Goal: Check status: Check status

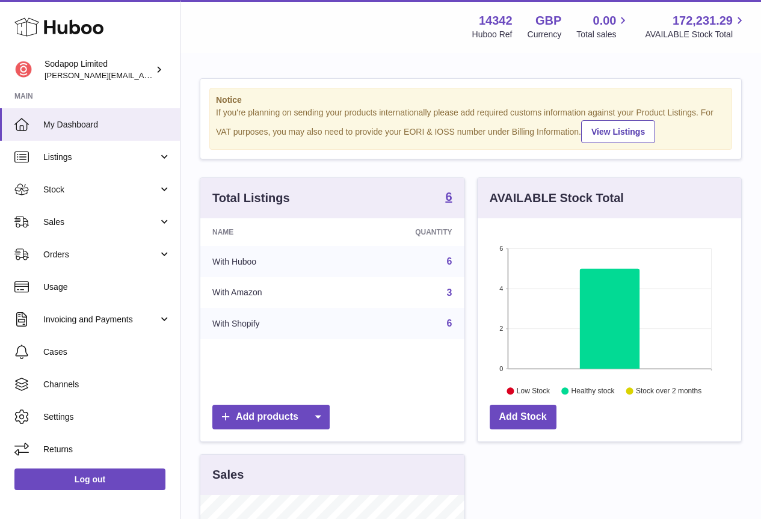
scroll to position [188, 263]
click at [97, 221] on span "Sales" at bounding box center [100, 221] width 115 height 11
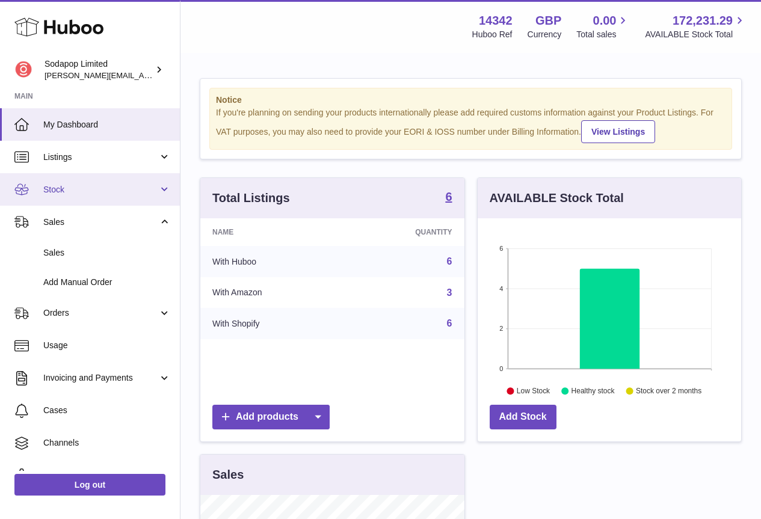
click at [72, 187] on span "Stock" at bounding box center [100, 189] width 115 height 11
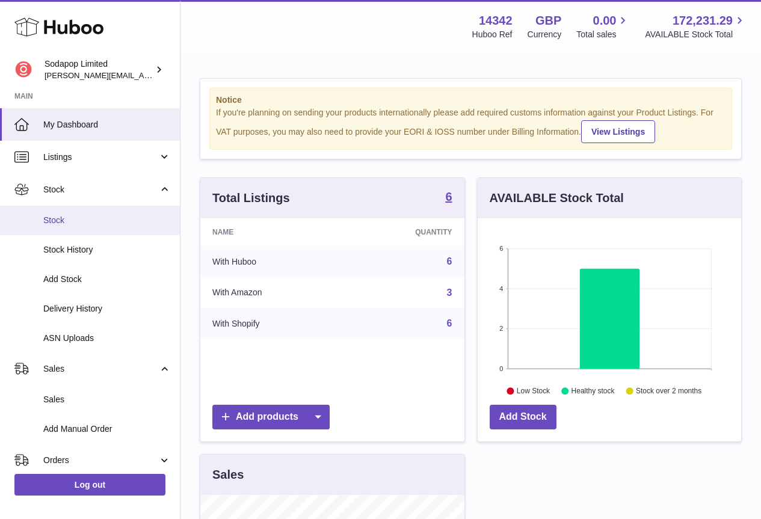
click at [63, 218] on span "Stock" at bounding box center [106, 220] width 127 height 11
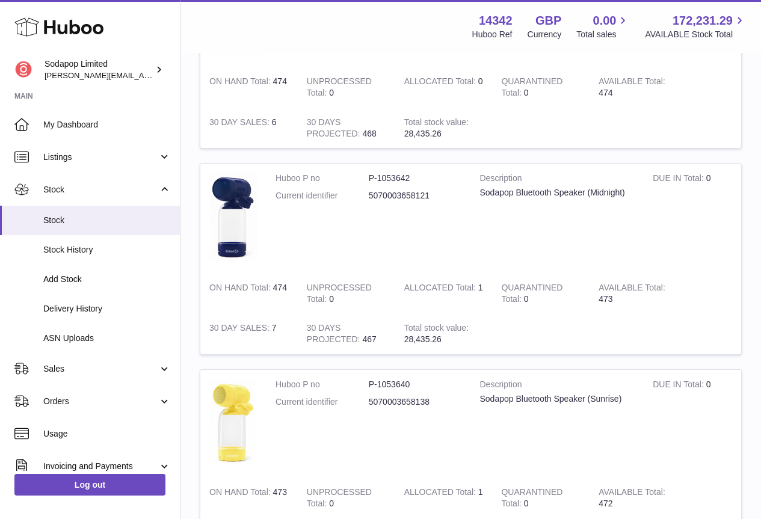
scroll to position [601, 0]
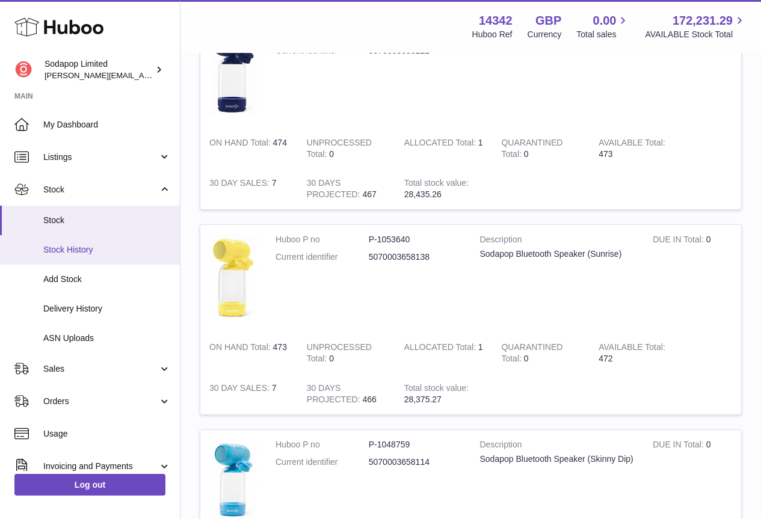
click at [93, 252] on span "Stock History" at bounding box center [106, 249] width 127 height 11
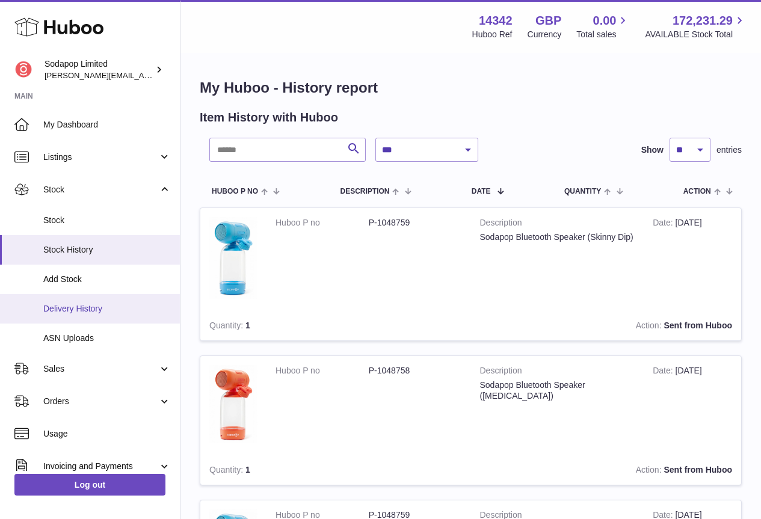
click at [88, 309] on span "Delivery History" at bounding box center [106, 308] width 127 height 11
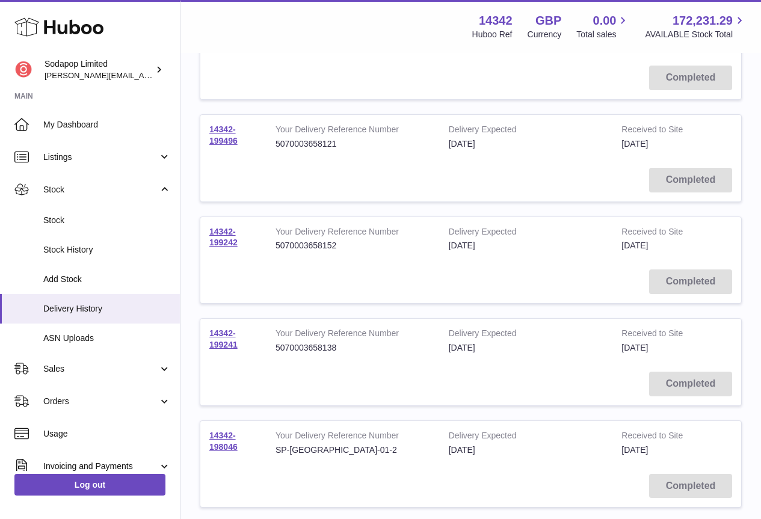
scroll to position [130, 0]
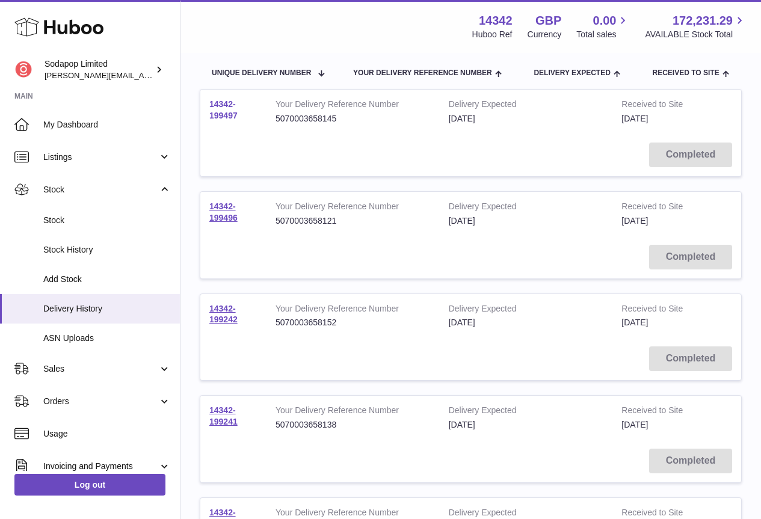
click at [219, 112] on link "14342-199497" at bounding box center [223, 109] width 28 height 21
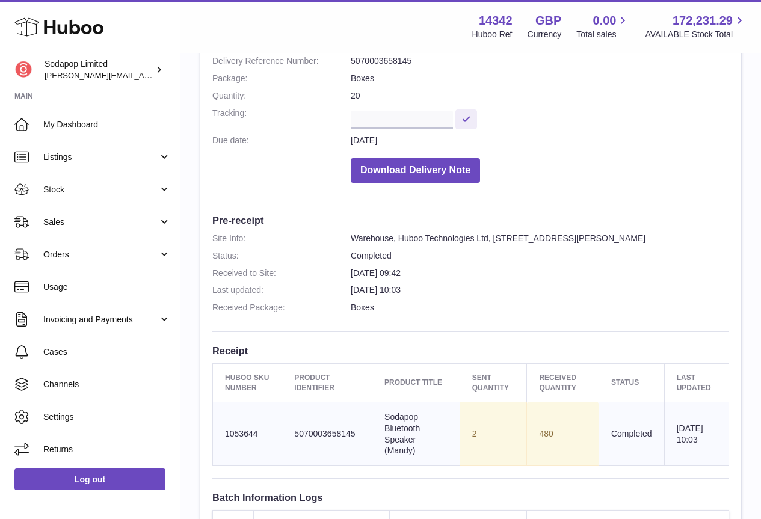
scroll to position [180, 0]
